Goal: Navigation & Orientation: Find specific page/section

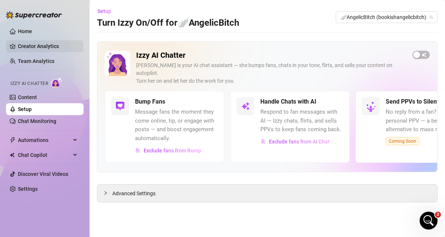
click at [40, 49] on link "Creator Analytics" at bounding box center [48, 46] width 60 height 12
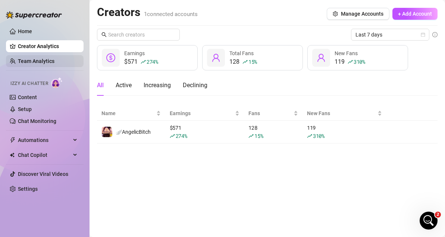
click at [52, 60] on link "Team Analytics" at bounding box center [36, 61] width 37 height 6
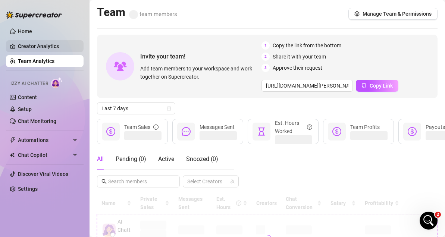
click at [43, 46] on link "Creator Analytics" at bounding box center [48, 46] width 60 height 12
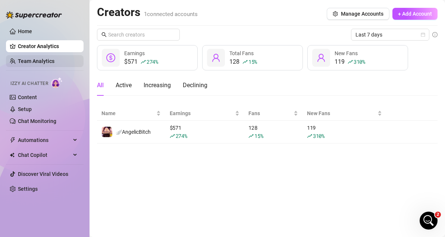
click at [43, 61] on link "Team Analytics" at bounding box center [36, 61] width 37 height 6
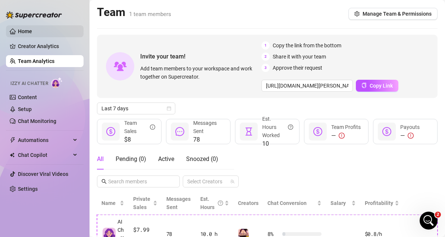
click at [28, 29] on link "Home" at bounding box center [25, 31] width 14 height 6
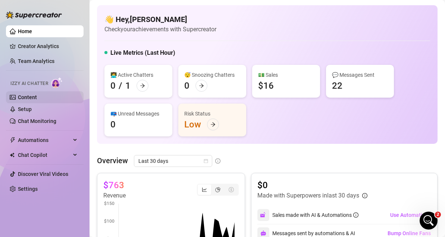
click at [37, 96] on link "Content" at bounding box center [27, 97] width 19 height 6
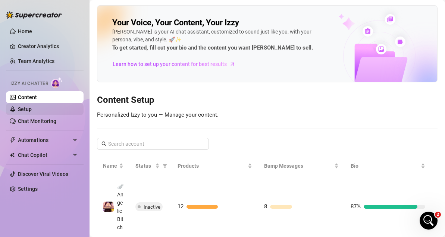
click at [32, 111] on link "Setup" at bounding box center [25, 109] width 14 height 6
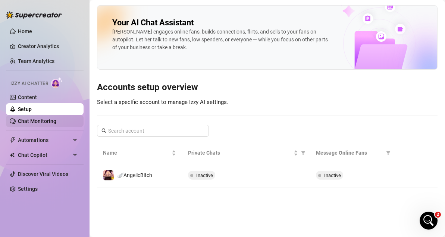
click at [31, 124] on link "Chat Monitoring" at bounding box center [37, 121] width 38 height 6
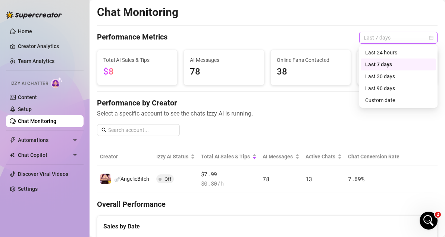
click at [382, 34] on span "Last 7 days" at bounding box center [398, 37] width 69 height 11
click at [373, 55] on div "Last 24 hours" at bounding box center [398, 53] width 66 height 8
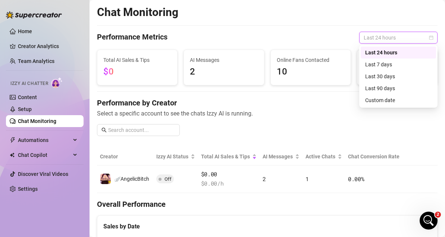
click at [390, 34] on span "Last 24 hours" at bounding box center [398, 37] width 69 height 11
click at [387, 61] on div "Last 7 days" at bounding box center [398, 64] width 66 height 8
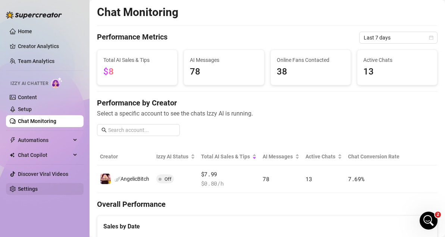
click at [32, 190] on link "Settings" at bounding box center [28, 189] width 20 height 6
